Goal: Ask a question: Seek information or help from site administrators or community

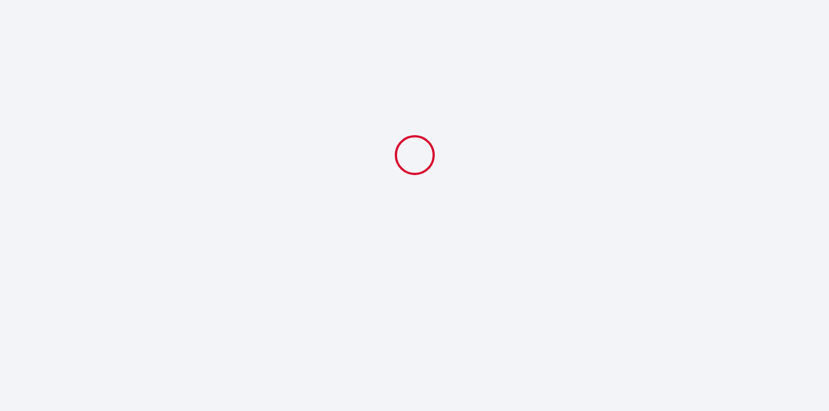
select select
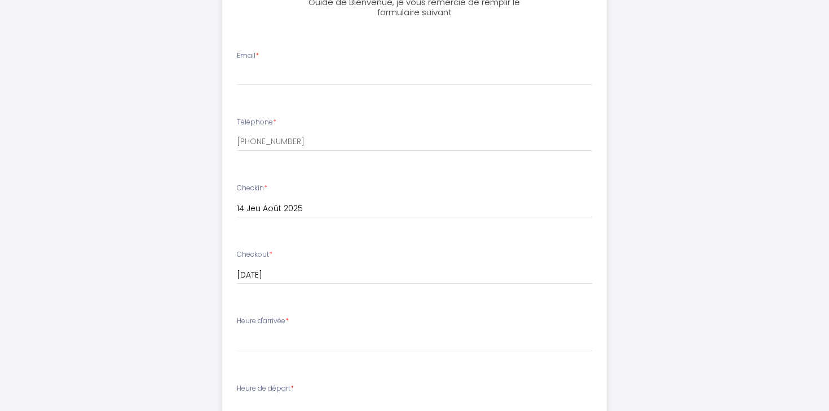
scroll to position [373, 0]
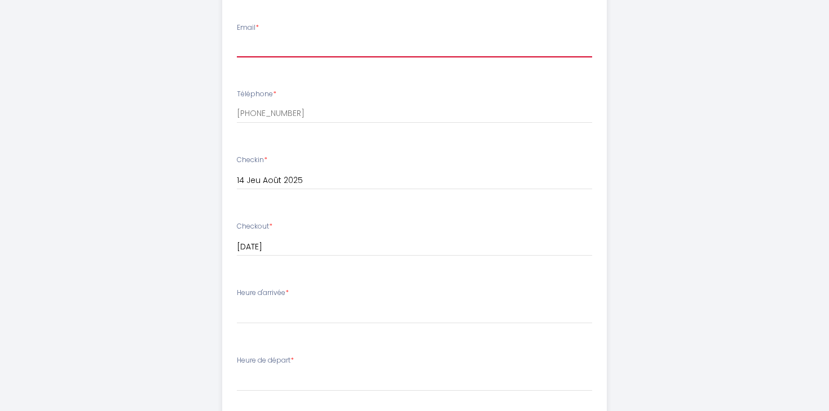
click at [317, 51] on input "Email *" at bounding box center [415, 47] width 356 height 20
type input "[EMAIL_ADDRESS][PERSON_NAME][DOMAIN_NAME]"
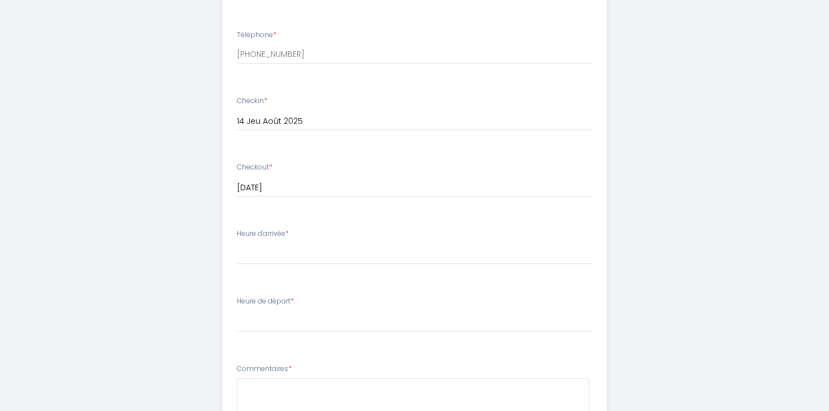
scroll to position [457, 0]
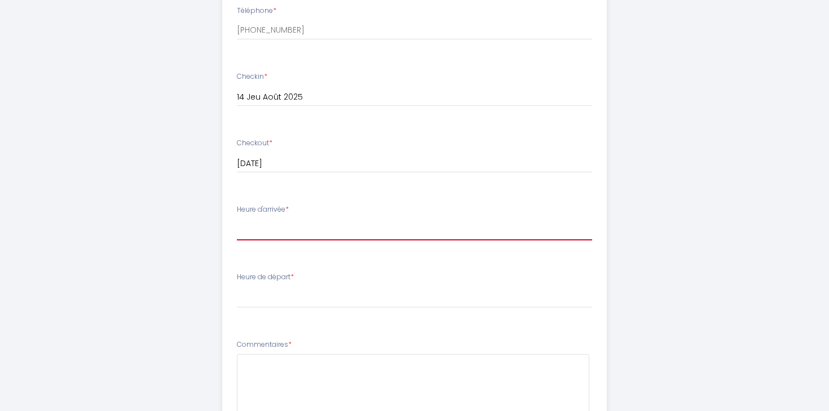
click at [303, 231] on select "16:00 16:30 17:00 17:30 18:00 18:30 19:00 19:30 20:00 20:30 21:00 21:30 22:00 2…" at bounding box center [415, 229] width 356 height 21
select select "16:00"
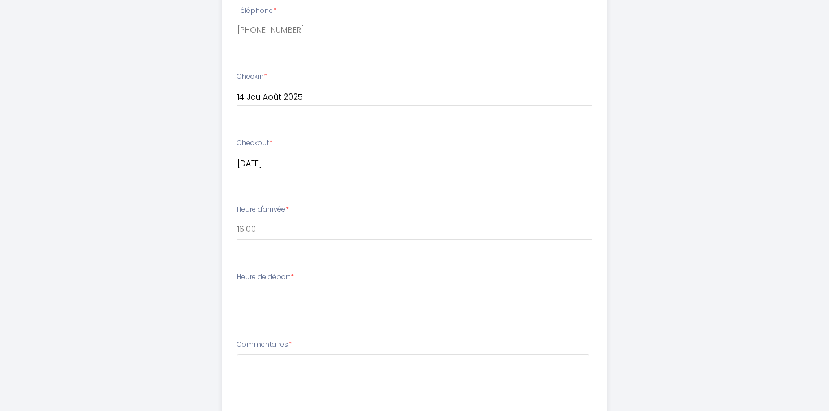
click at [294, 278] on span "*" at bounding box center [291, 277] width 3 height 10
click at [276, 105] on input "[DATE]" at bounding box center [415, 97] width 356 height 15
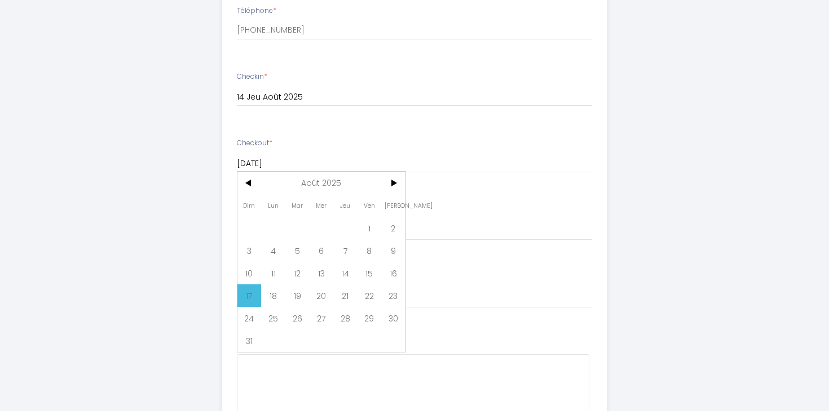
click at [179, 190] on div "[PERSON_NAME] • Cocooning | Studio • Parking Gratuit et Super Wifi Afin de prép…" at bounding box center [414, 87] width 577 height 1089
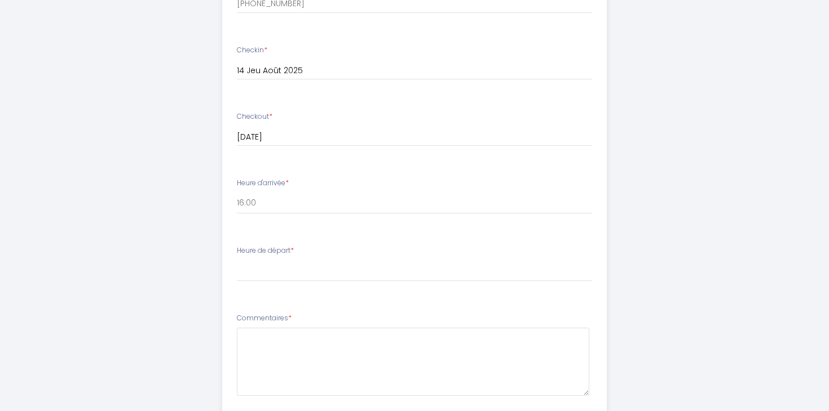
scroll to position [498, 0]
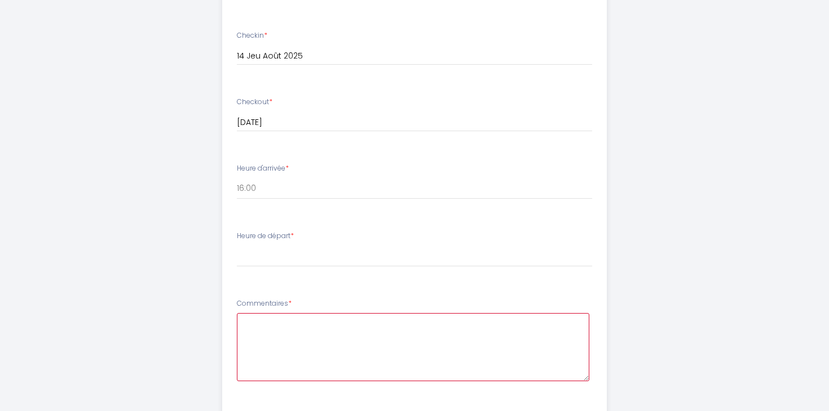
click at [252, 331] on textarea at bounding box center [413, 347] width 353 height 68
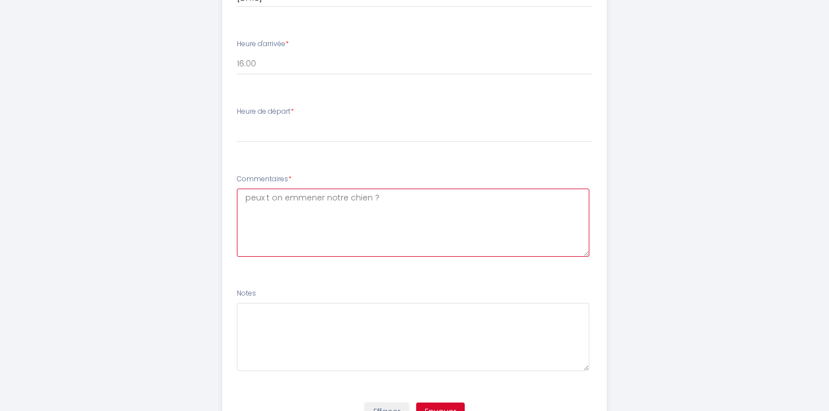
scroll to position [624, 0]
type textarea "peux t on emmener notre chien ?"
drag, startPoint x: 384, startPoint y: 196, endPoint x: 189, endPoint y: 192, distance: 195.1
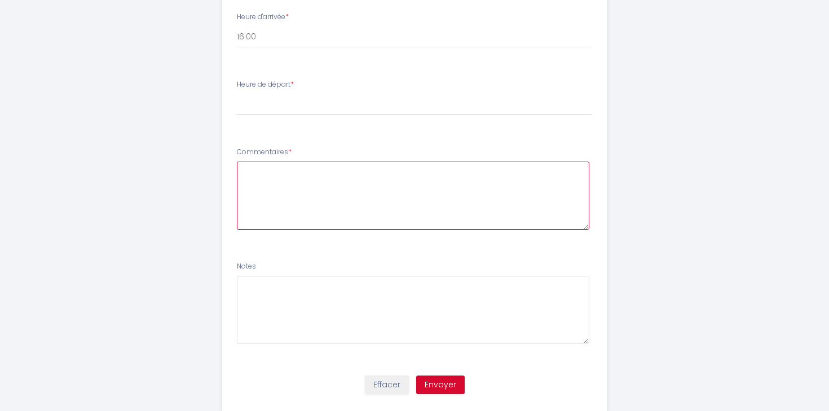
scroll to position [678, 0]
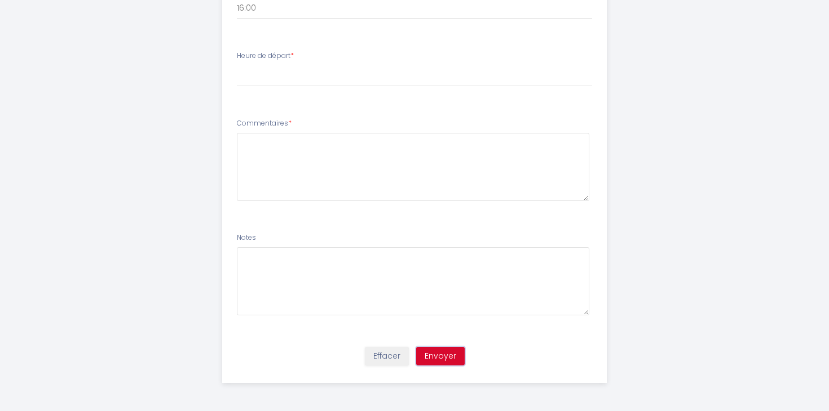
click at [449, 357] on button "Envoyer" at bounding box center [440, 356] width 48 height 19
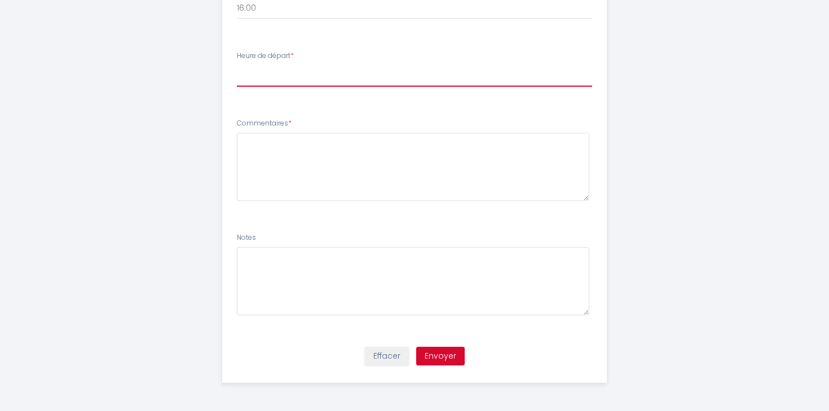
click at [283, 80] on select "00:00 00:30 01:00 01:30 02:00 02:30 03:00 03:30 04:00 04:30 05:00 05:30 06:00 0…" at bounding box center [415, 75] width 356 height 21
select select "11:00"
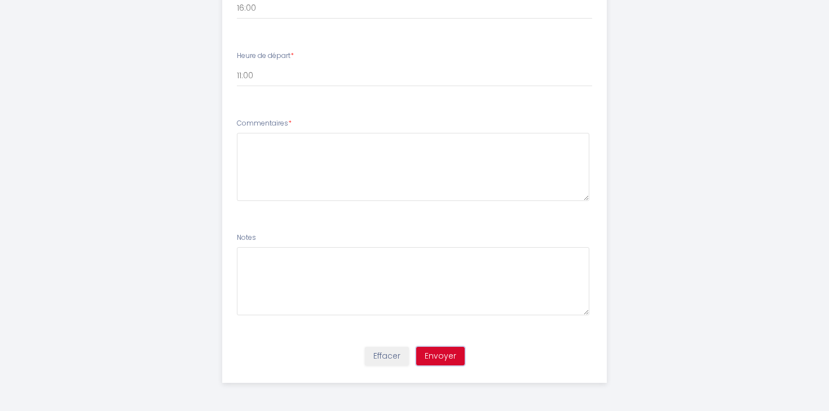
click at [438, 353] on button "Envoyer" at bounding box center [440, 356] width 48 height 19
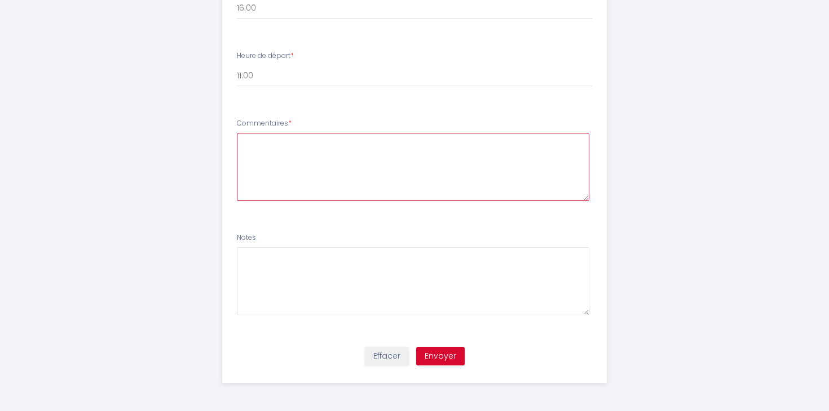
click at [316, 154] on textarea at bounding box center [413, 167] width 353 height 68
type textarea "est ce possible d'emmener notre chien , si ce n'est pas possible ne vous inquié…"
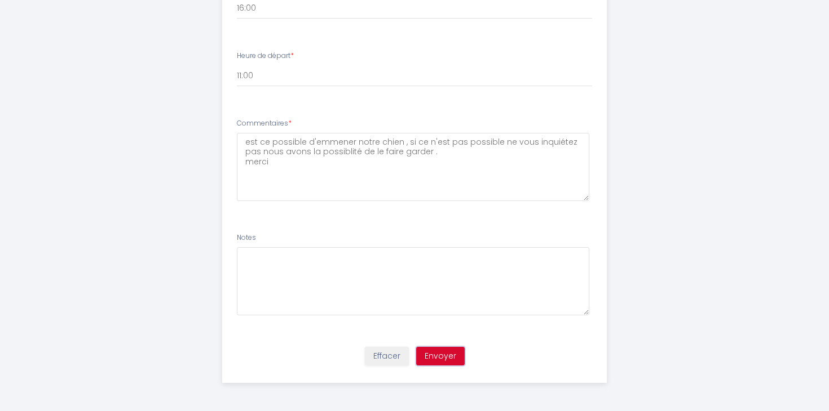
click at [430, 353] on button "Envoyer" at bounding box center [440, 356] width 48 height 19
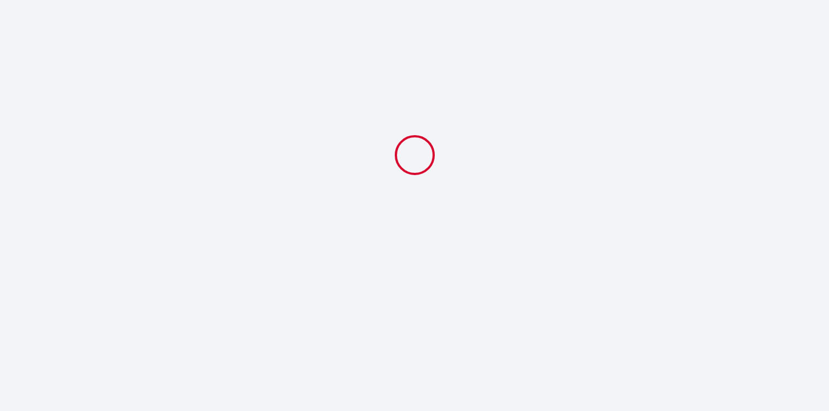
select select "11:00"
